Goal: Transaction & Acquisition: Book appointment/travel/reservation

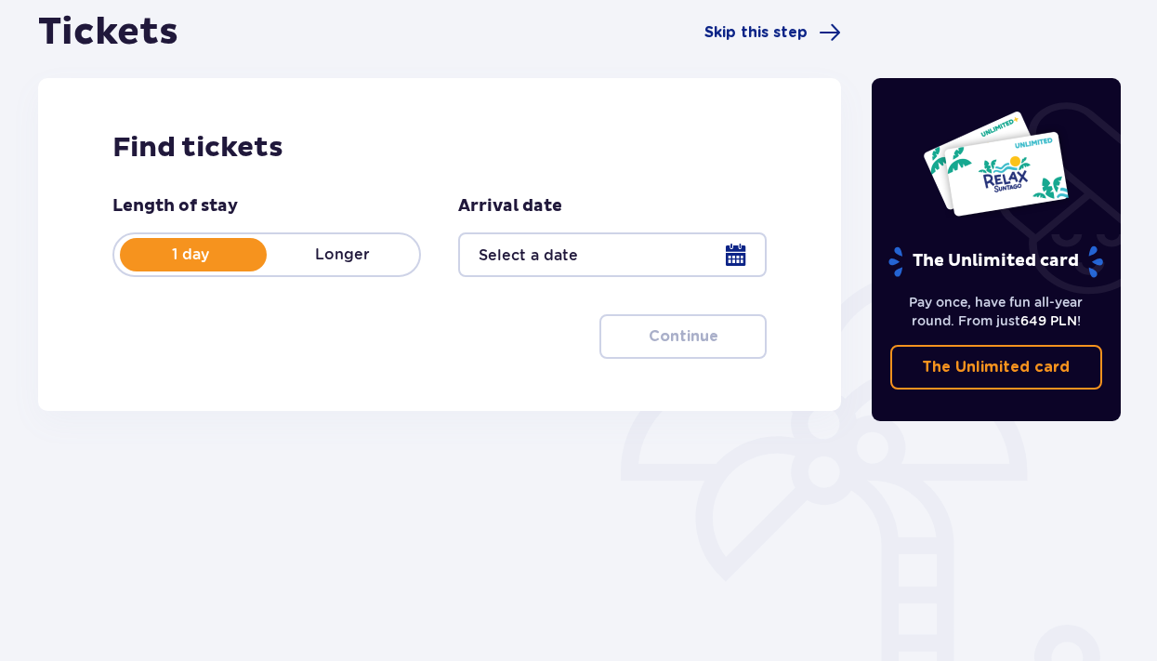
scroll to position [270, 0]
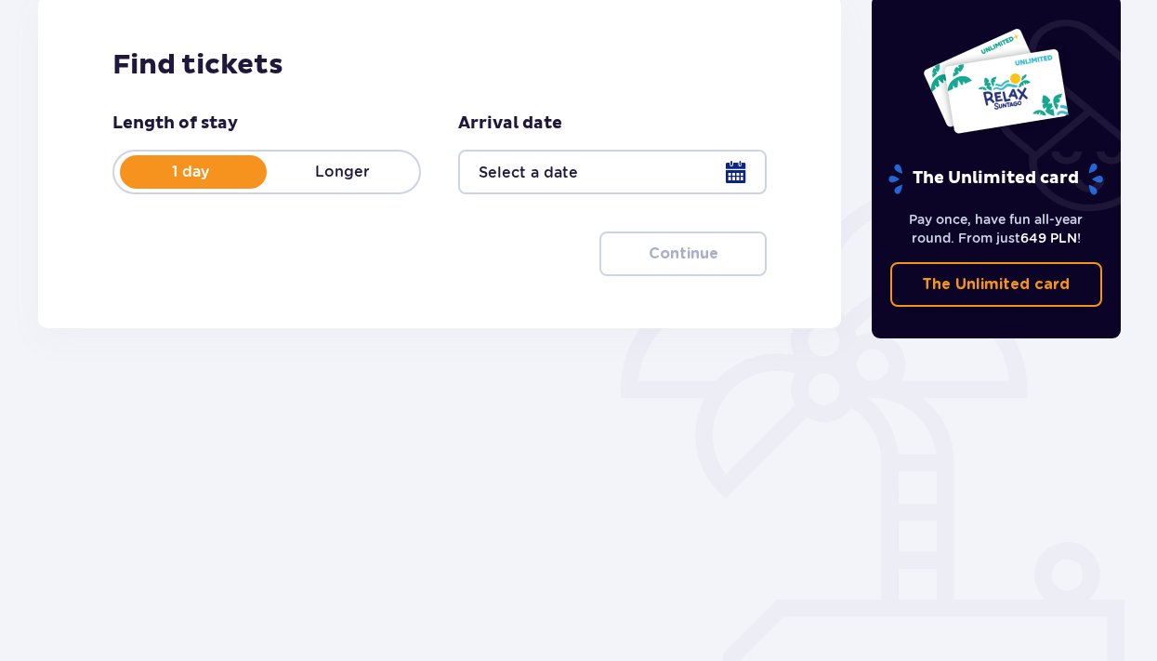
click at [557, 177] on div at bounding box center [612, 172] width 309 height 45
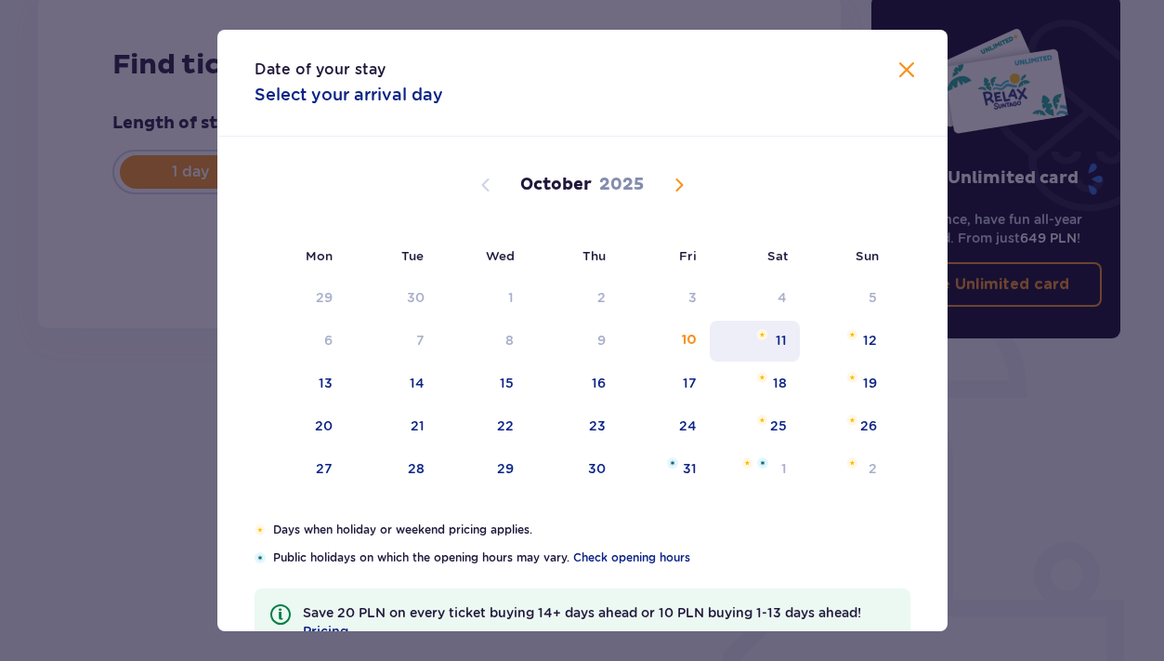
click at [780, 346] on div "11" at bounding box center [781, 340] width 11 height 19
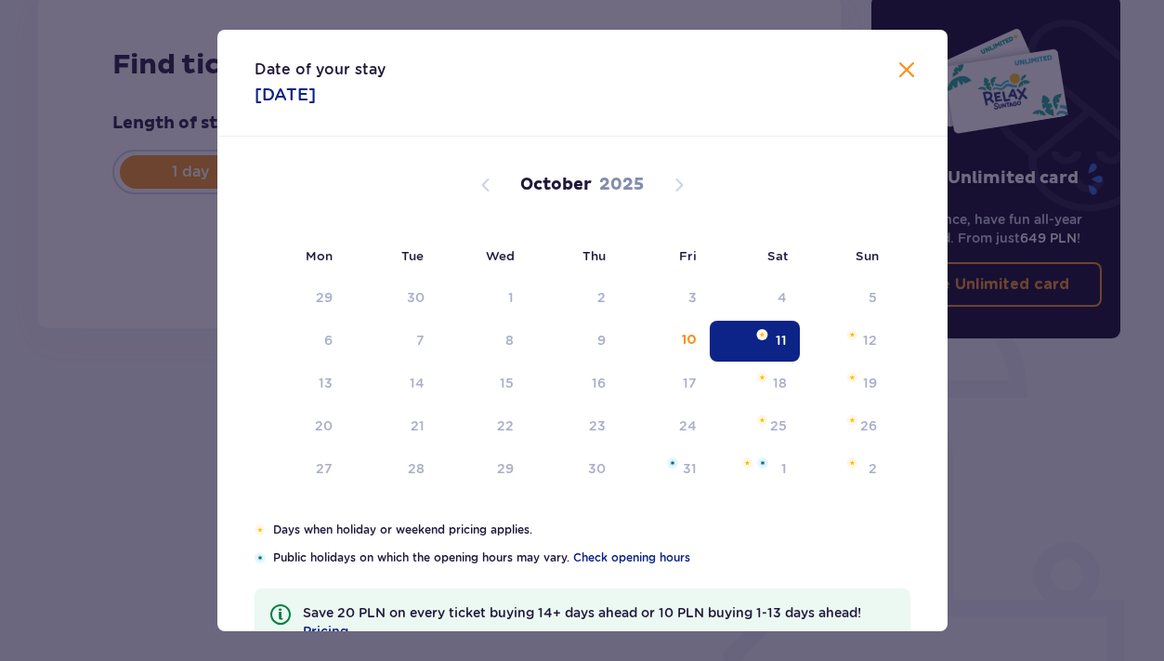
type input "[DATE]"
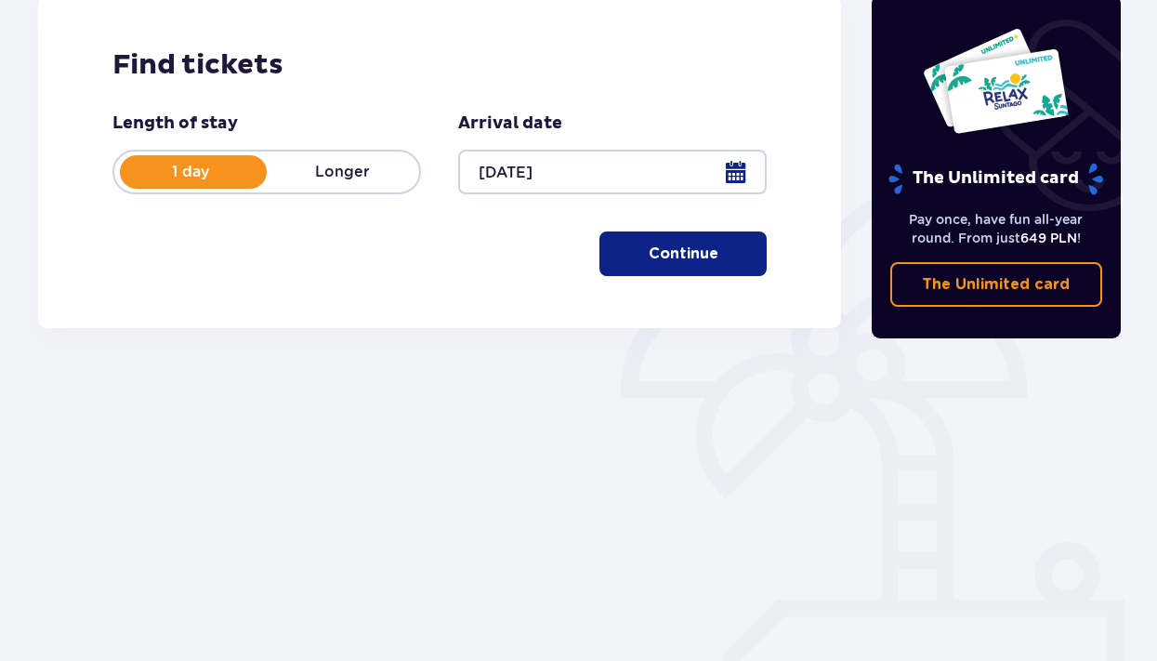
click at [688, 256] on p "Continue" at bounding box center [684, 253] width 70 height 20
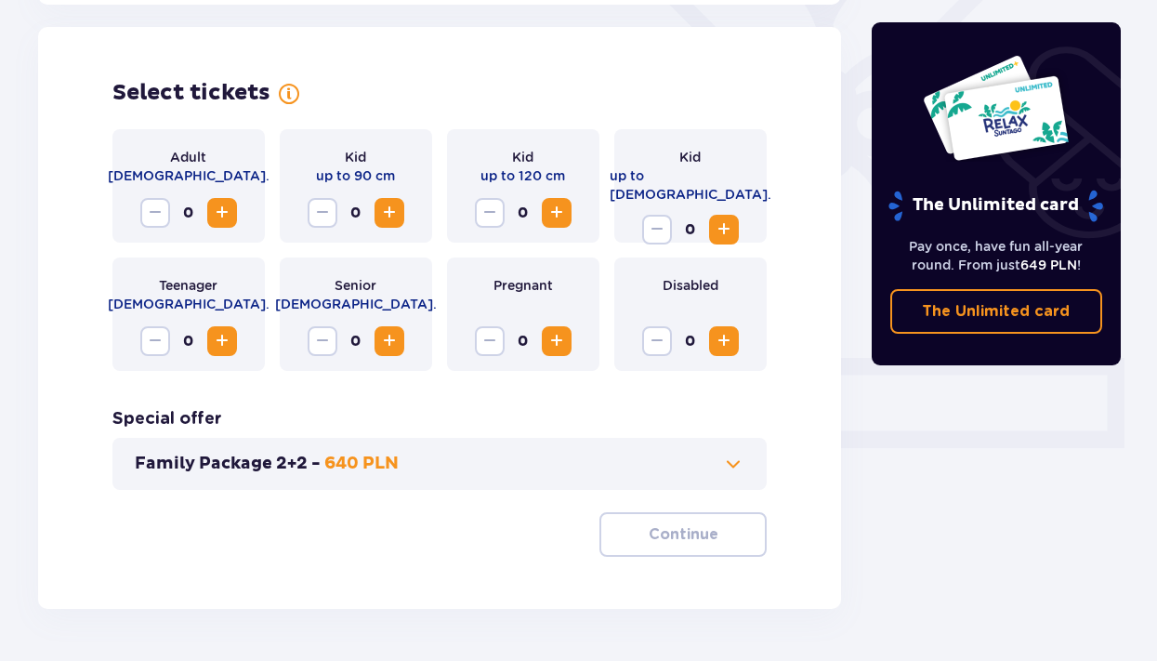
scroll to position [517, 0]
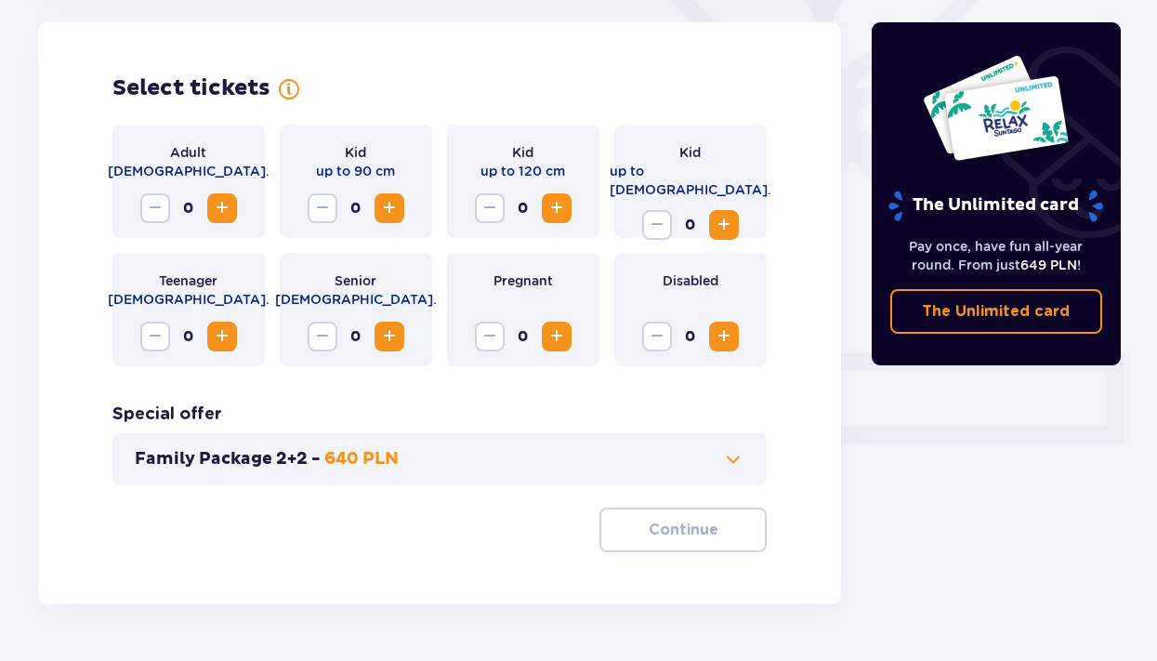
click at [393, 204] on span "Increase" at bounding box center [389, 208] width 22 height 22
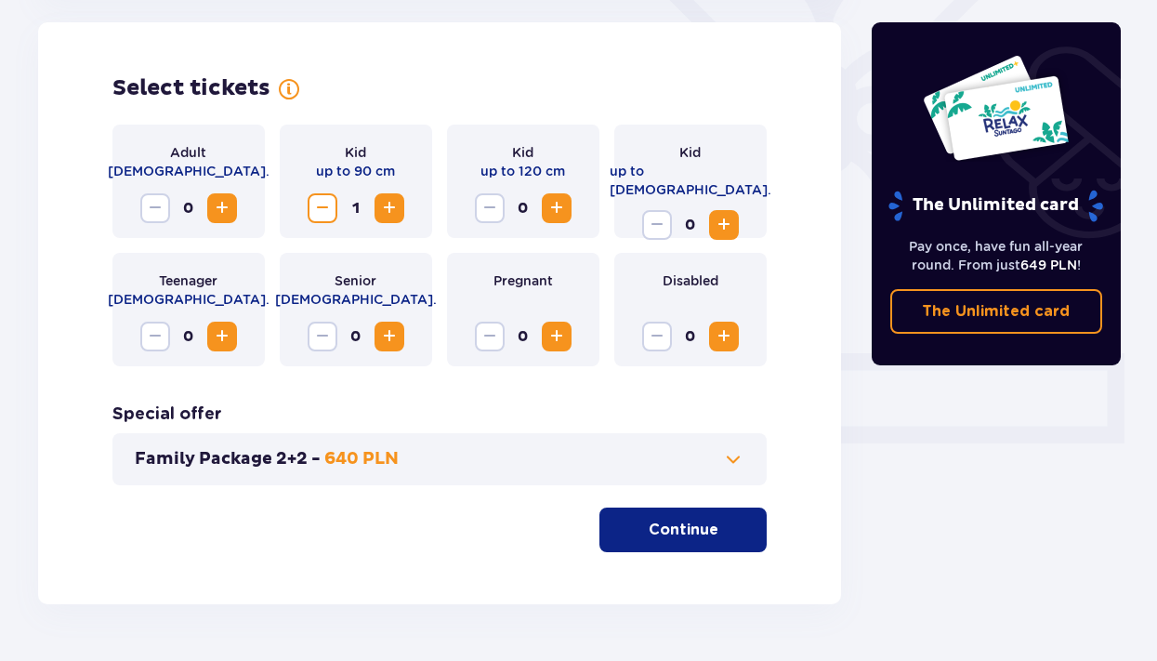
click at [223, 207] on span "Increase" at bounding box center [222, 208] width 22 height 22
click at [729, 453] on span at bounding box center [733, 459] width 22 height 22
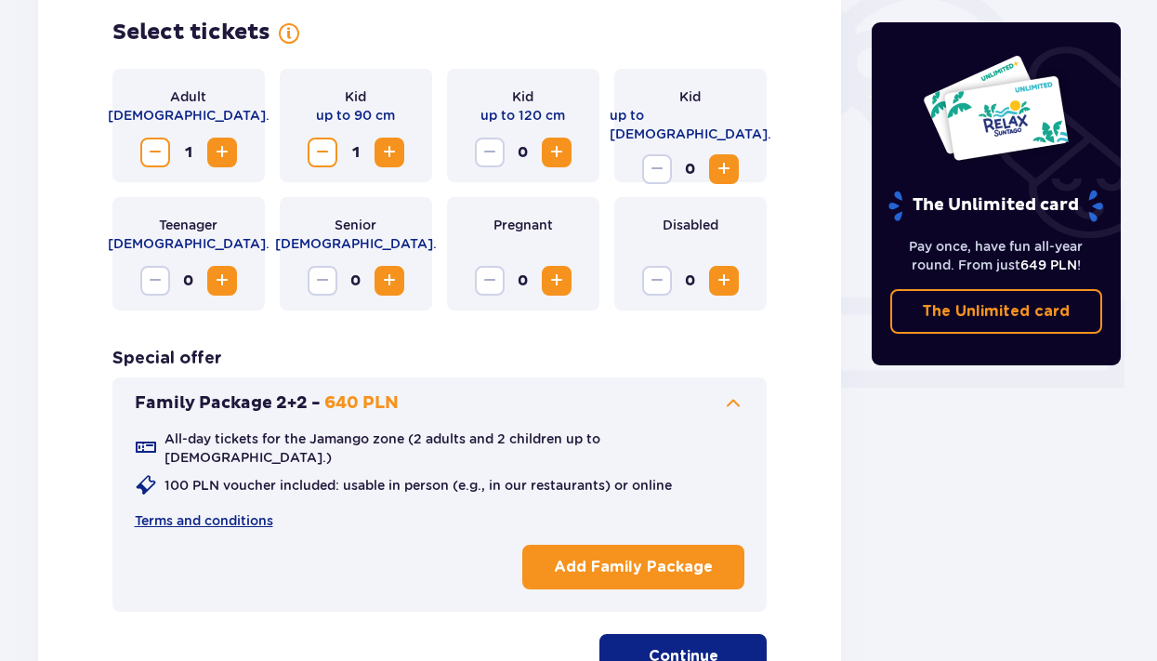
scroll to position [739, 0]
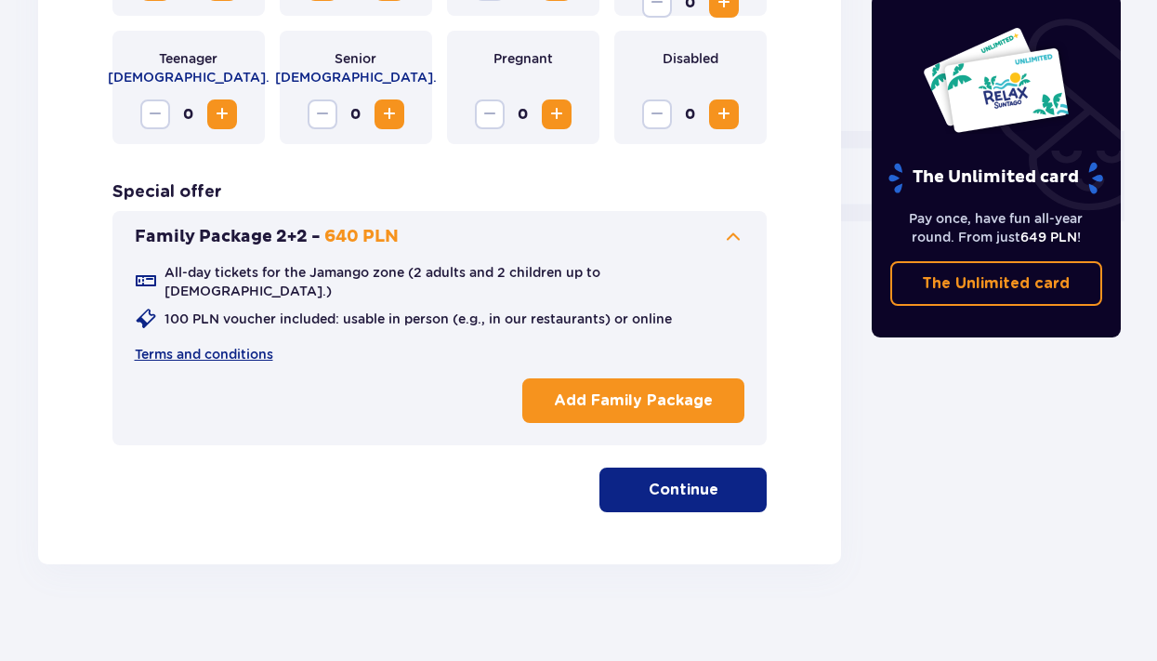
click at [649, 485] on p "Continue" at bounding box center [684, 489] width 70 height 20
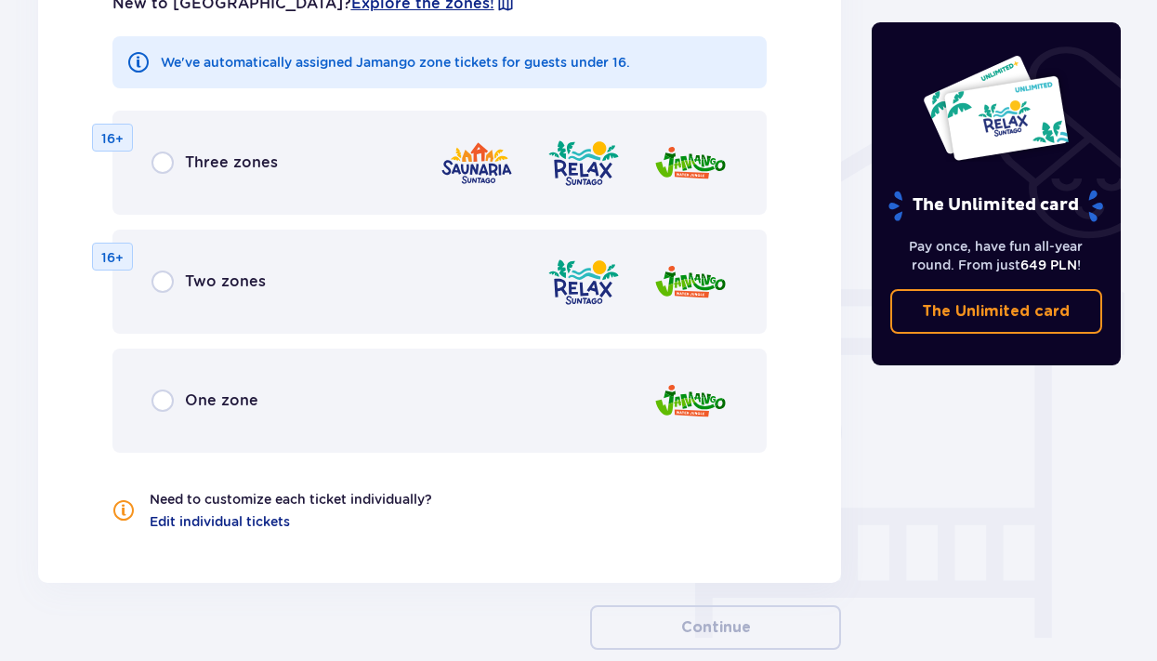
scroll to position [1368, 0]
click at [164, 394] on input "radio" at bounding box center [162, 399] width 22 height 22
radio input "true"
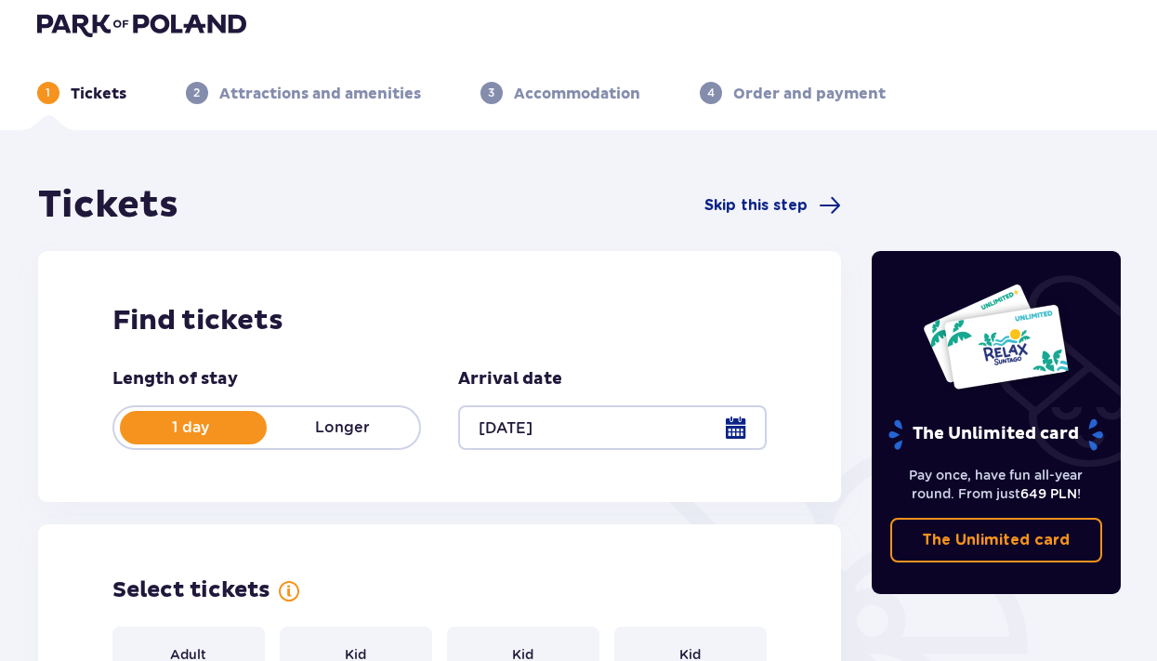
scroll to position [0, 0]
